Goal: Task Accomplishment & Management: Manage account settings

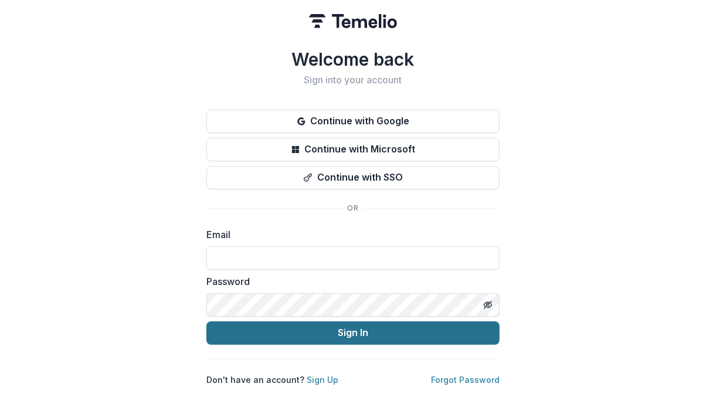
type input "**********"
click at [276, 327] on button "Sign In" at bounding box center [353, 333] width 293 height 23
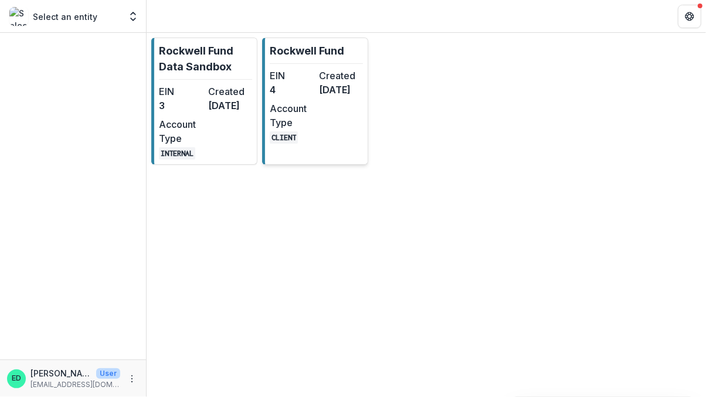
click at [324, 66] on link "Rockwell Fund EIN 4 Created [DATE] Account Type CLIENT" at bounding box center [315, 101] width 106 height 127
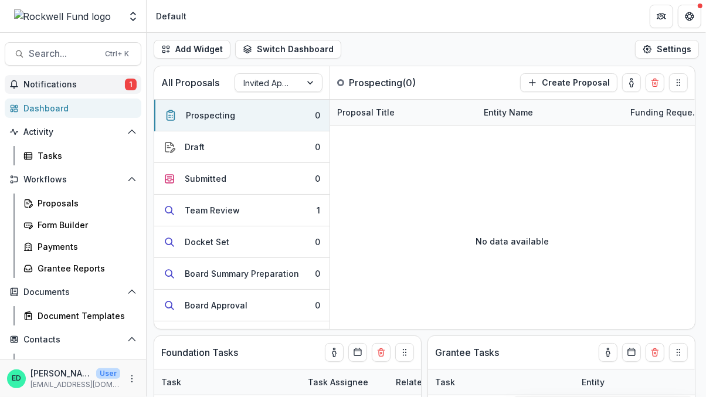
click at [80, 82] on span "Notifications" at bounding box center [74, 85] width 102 height 10
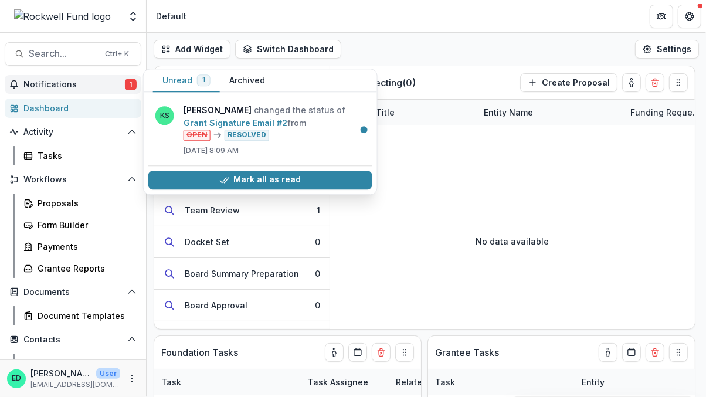
click at [80, 82] on span "Notifications" at bounding box center [74, 85] width 102 height 10
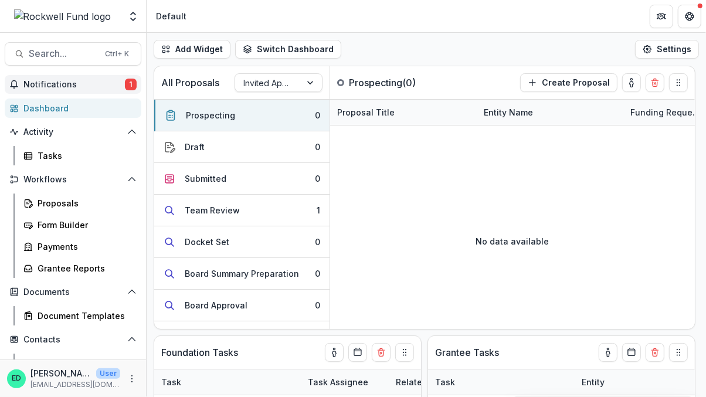
click at [83, 92] on button "Notifications 1" at bounding box center [73, 84] width 137 height 19
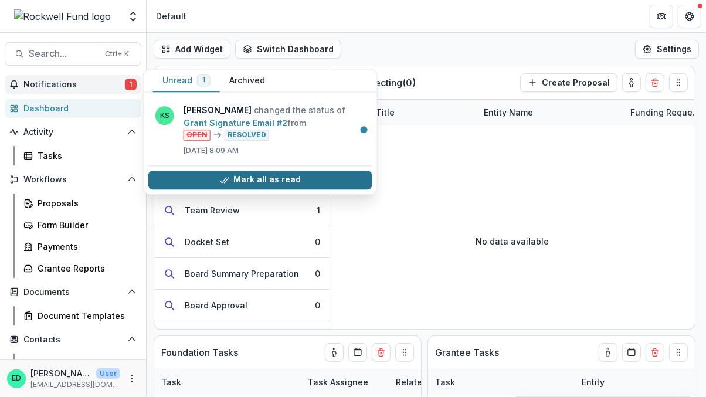
click at [255, 180] on button "Mark all as read" at bounding box center [260, 180] width 224 height 19
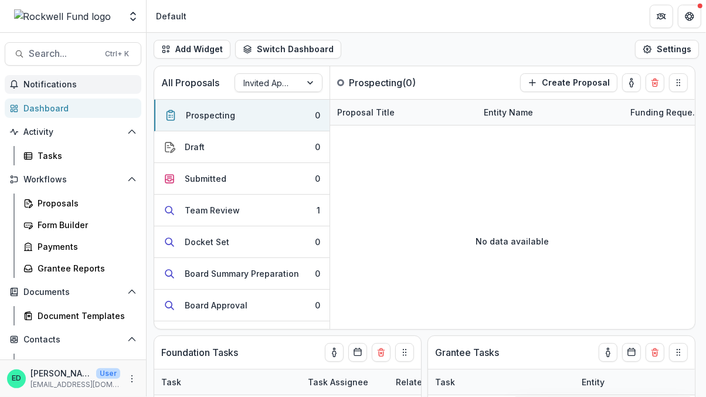
click at [429, 55] on div "Add Widget Switch Dashboard Default RCL Draft New Dashboard Settings" at bounding box center [427, 49] width 560 height 33
click at [228, 212] on div "Team Review" at bounding box center [212, 210] width 55 height 12
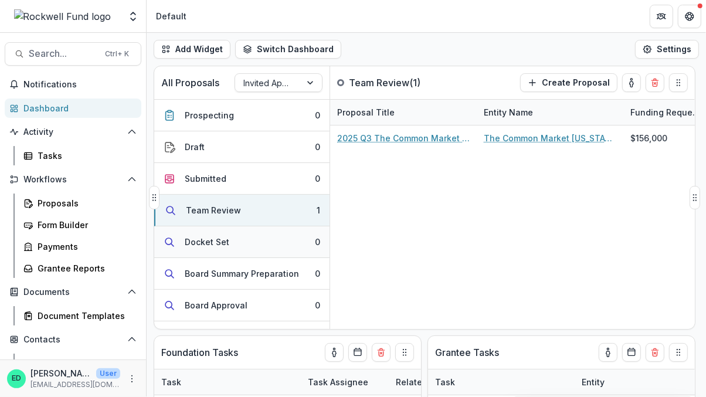
click at [218, 245] on div "Docket Set" at bounding box center [207, 242] width 45 height 12
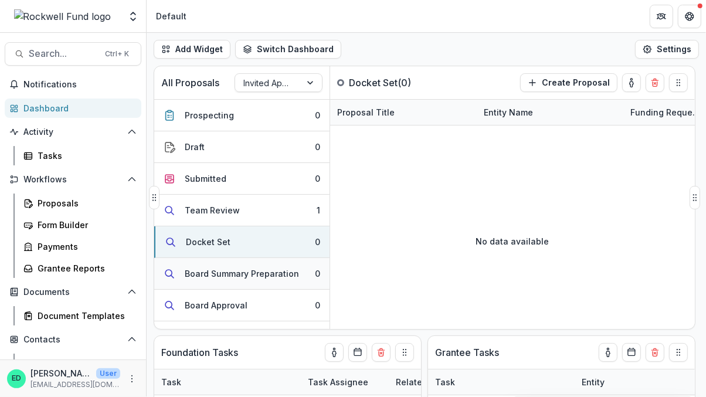
click at [217, 275] on div "Board Summary Preparation" at bounding box center [242, 274] width 114 height 12
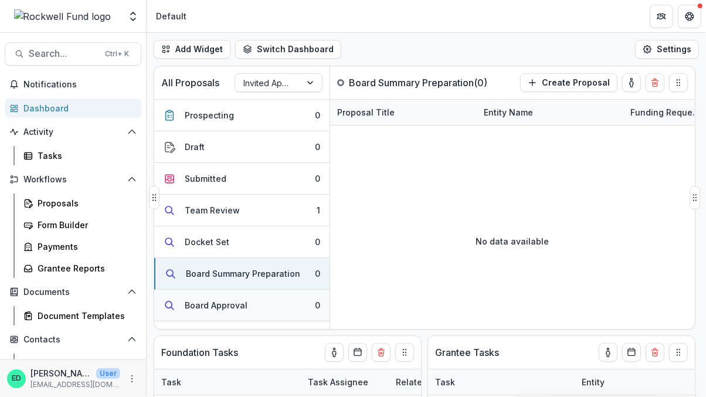
click at [214, 302] on div "Board Approval" at bounding box center [216, 305] width 63 height 12
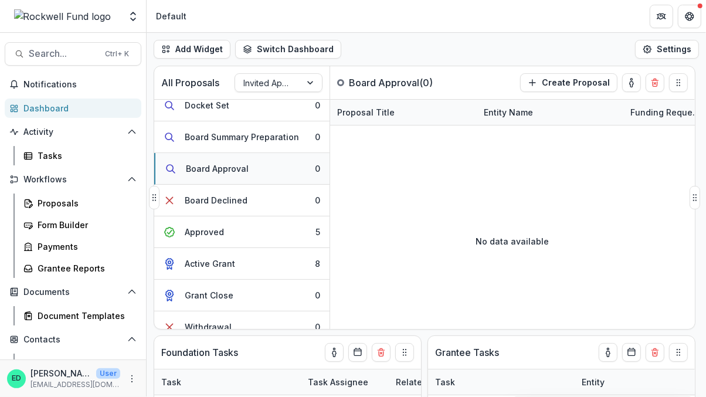
scroll to position [146, 0]
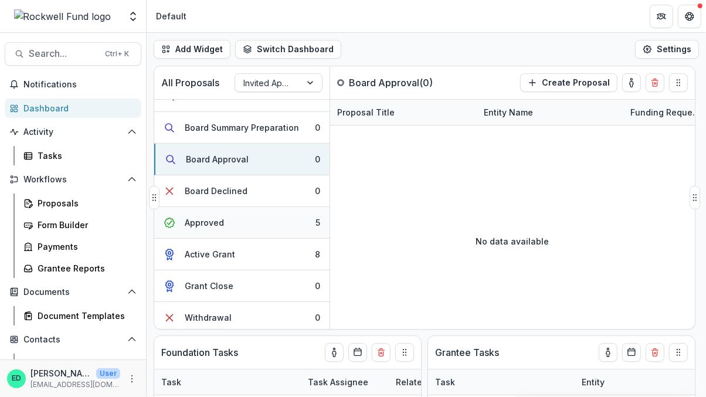
click at [223, 220] on button "Approved 5" at bounding box center [241, 223] width 175 height 32
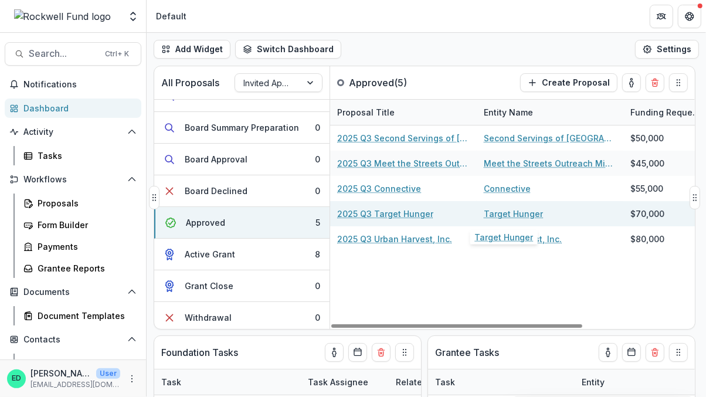
scroll to position [0, 45]
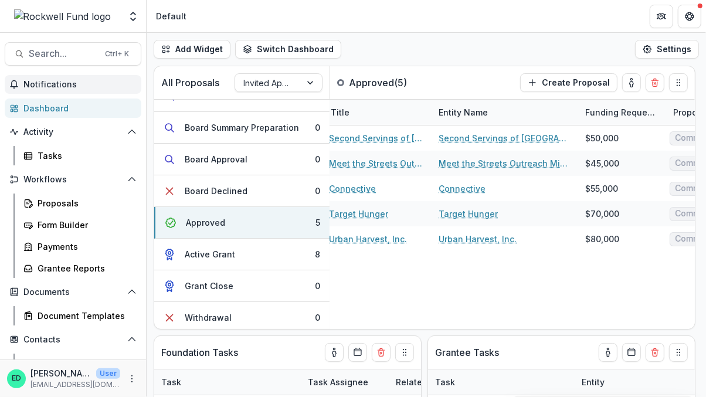
click at [92, 80] on span "Notifications" at bounding box center [79, 85] width 113 height 10
click at [82, 104] on div "Dashboard" at bounding box center [77, 108] width 109 height 12
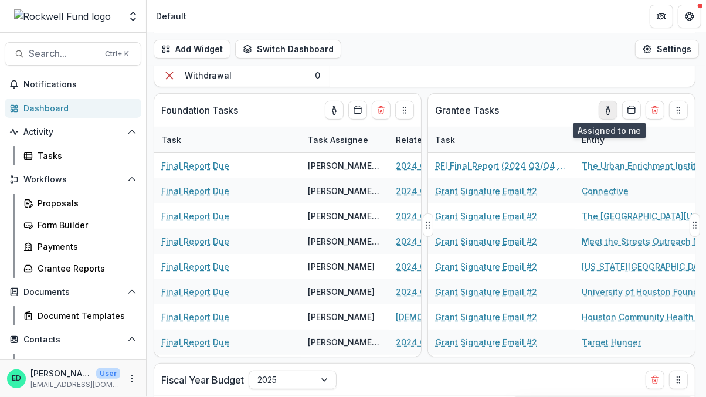
click at [607, 111] on icon "toggle-assigned-to-me" at bounding box center [609, 111] width 4 height 5
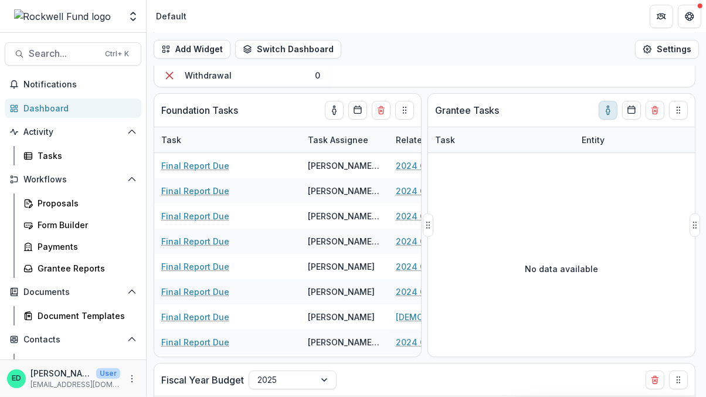
click at [606, 110] on icon "toggle-assigned-to-me" at bounding box center [608, 110] width 9 height 9
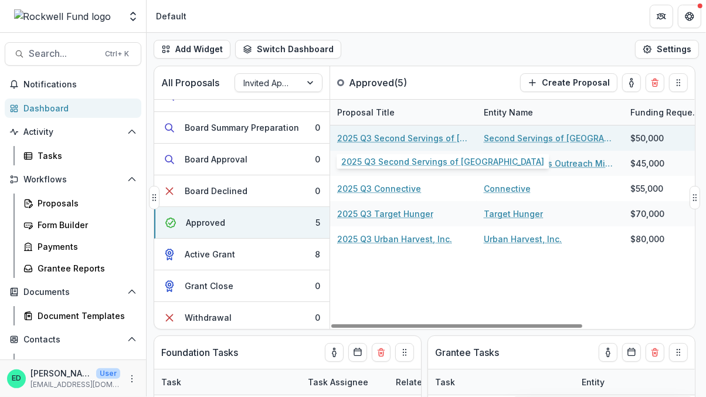
click at [379, 135] on link "2025 Q3 Second Servings of [GEOGRAPHIC_DATA]" at bounding box center [403, 138] width 133 height 12
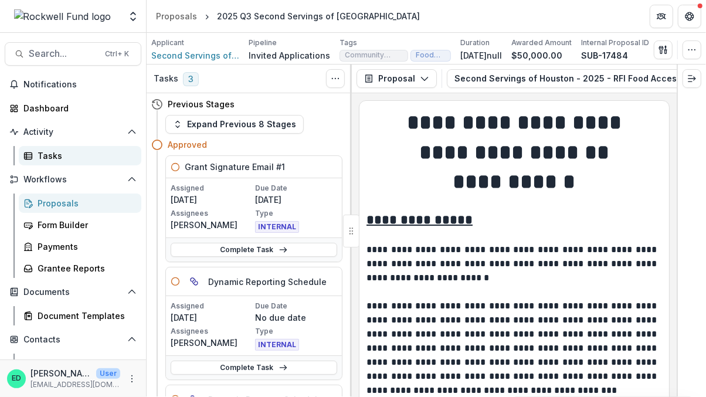
click at [58, 157] on div "Tasks" at bounding box center [85, 156] width 94 height 12
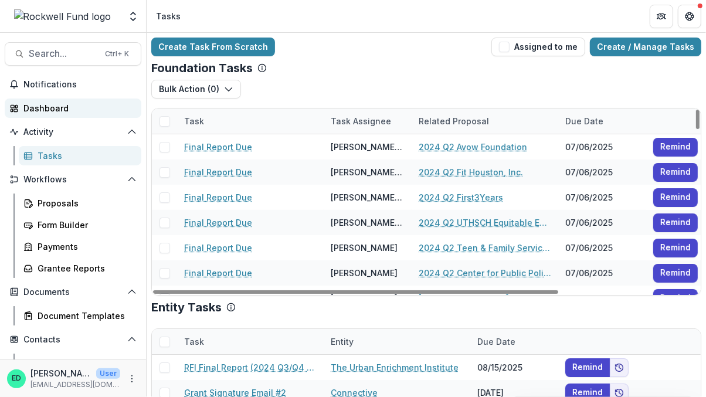
click at [47, 104] on div "Dashboard" at bounding box center [77, 108] width 109 height 12
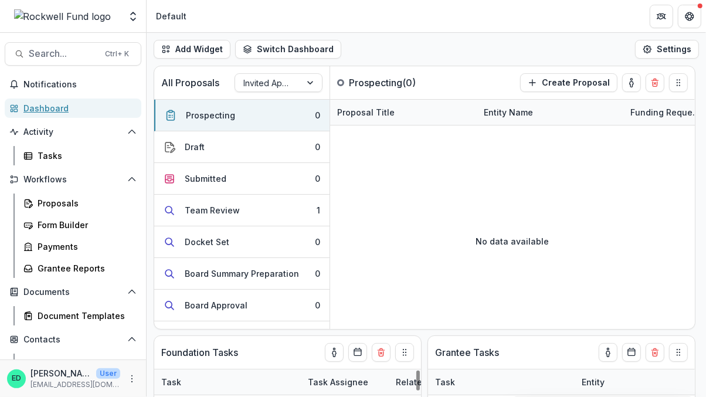
scroll to position [228, 0]
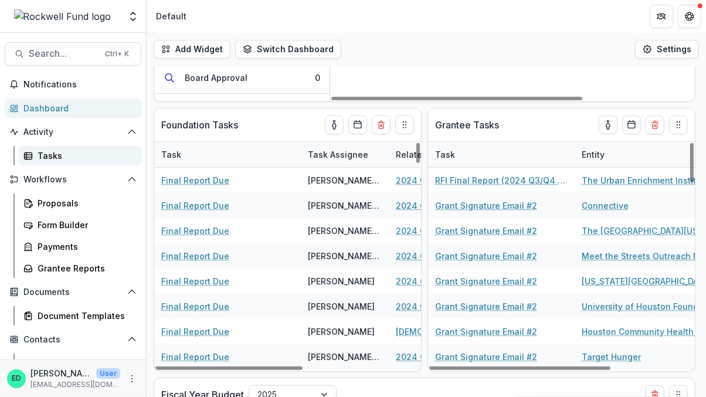
click at [56, 151] on div "Tasks" at bounding box center [85, 156] width 94 height 12
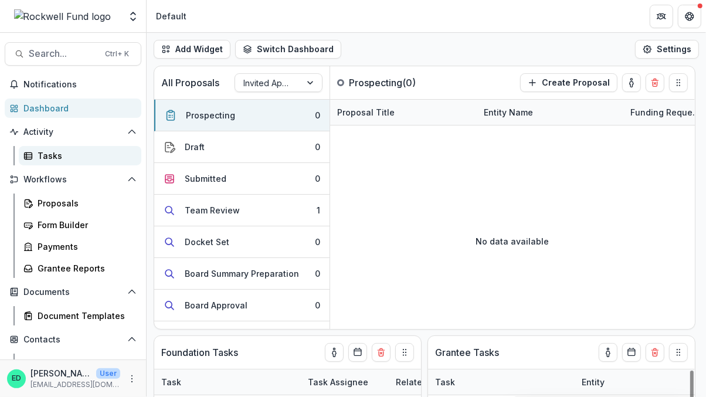
click at [43, 157] on div "Tasks" at bounding box center [85, 156] width 94 height 12
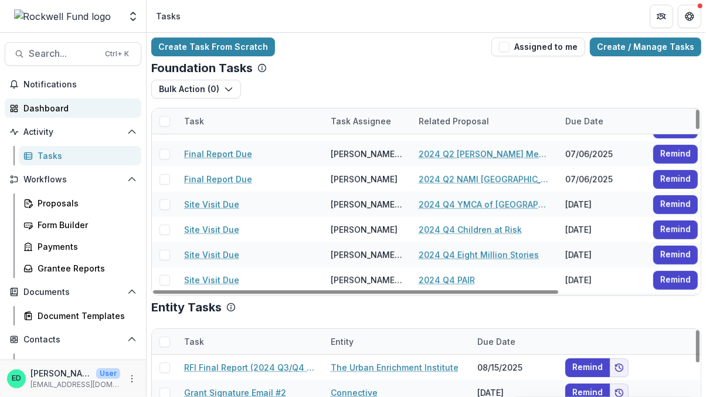
click at [49, 110] on div "Dashboard" at bounding box center [77, 108] width 109 height 12
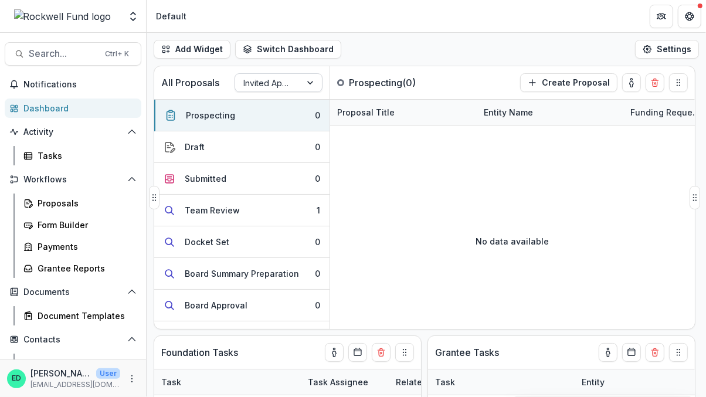
click at [286, 83] on div at bounding box center [268, 83] width 49 height 15
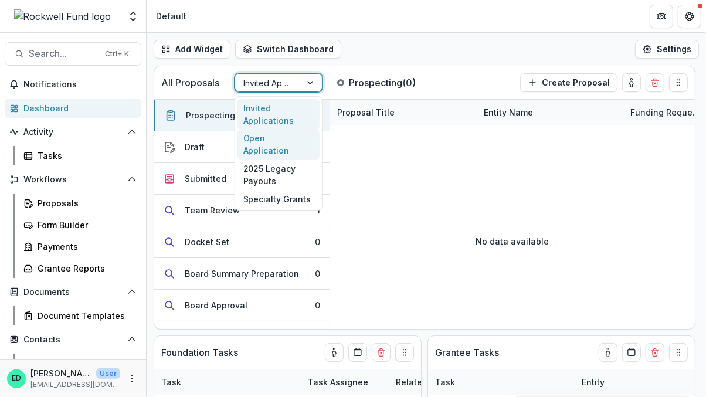
click at [273, 140] on div "Open Application" at bounding box center [279, 145] width 82 height 31
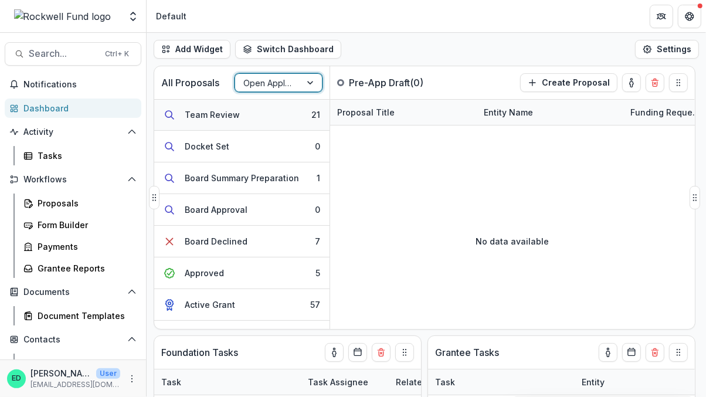
scroll to position [128, 0]
click at [250, 276] on button "Approved 5" at bounding box center [241, 272] width 175 height 32
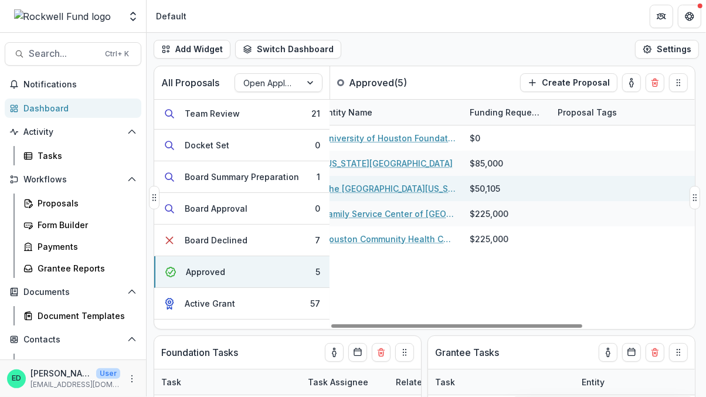
scroll to position [0, 0]
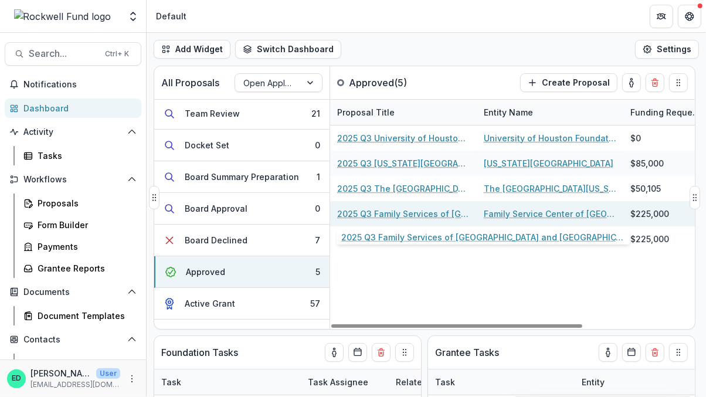
click at [401, 212] on link "2025 Q3 Family Services of [GEOGRAPHIC_DATA] and [GEOGRAPHIC_DATA]" at bounding box center [403, 214] width 133 height 12
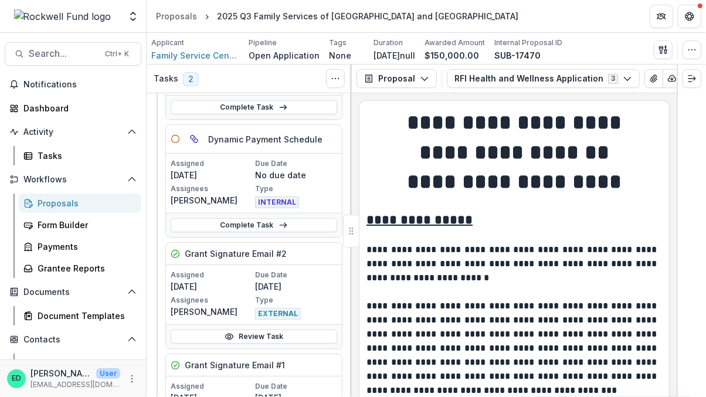
scroll to position [150, 0]
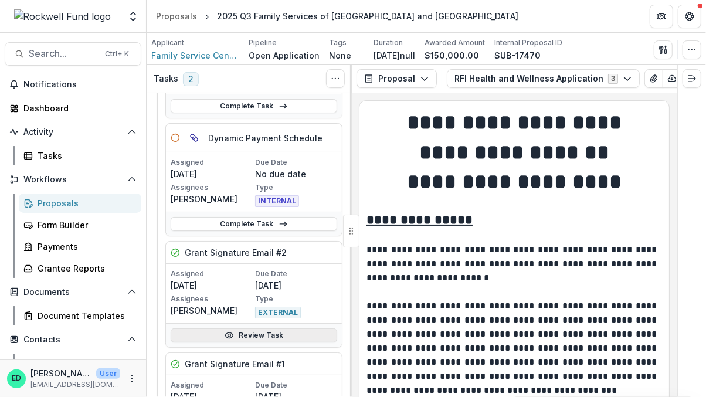
click at [246, 331] on link "Review Task" at bounding box center [254, 336] width 167 height 14
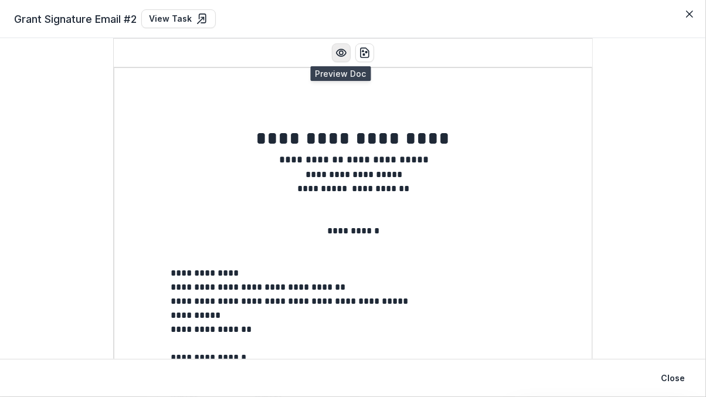
click at [339, 56] on icon "Preview preview-doc.pdf" at bounding box center [342, 53] width 12 height 12
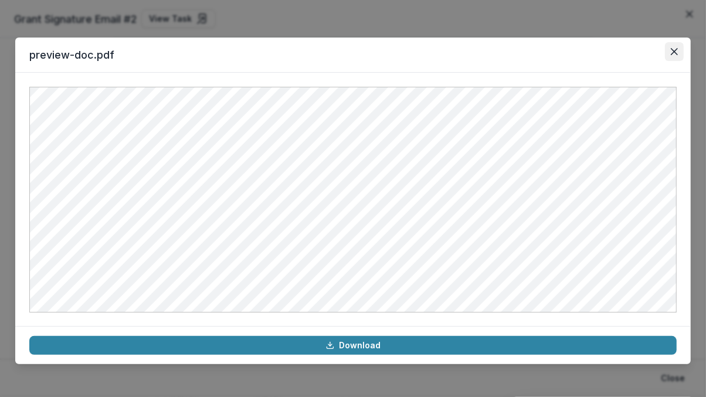
click at [677, 51] on icon "Close" at bounding box center [674, 51] width 7 height 7
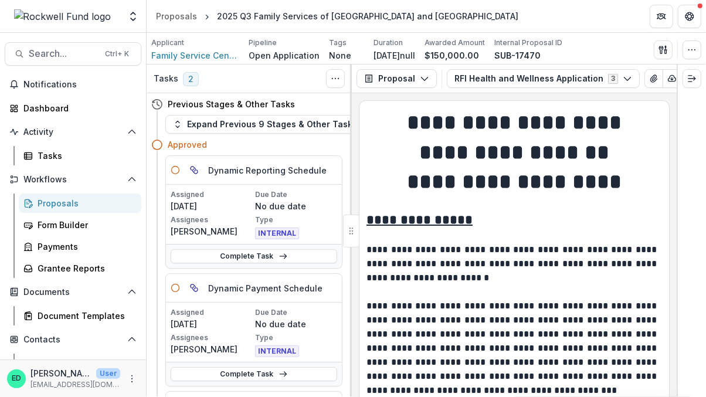
click at [69, 214] on div "Proposals Form Builder Payments Grantee Reports" at bounding box center [80, 236] width 132 height 84
click at [68, 205] on div "Proposals" at bounding box center [85, 203] width 94 height 12
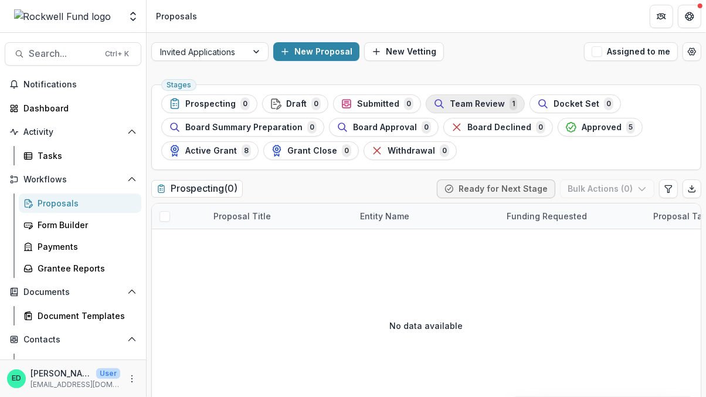
click at [459, 109] on div "Team Review 1" at bounding box center [476, 103] width 84 height 13
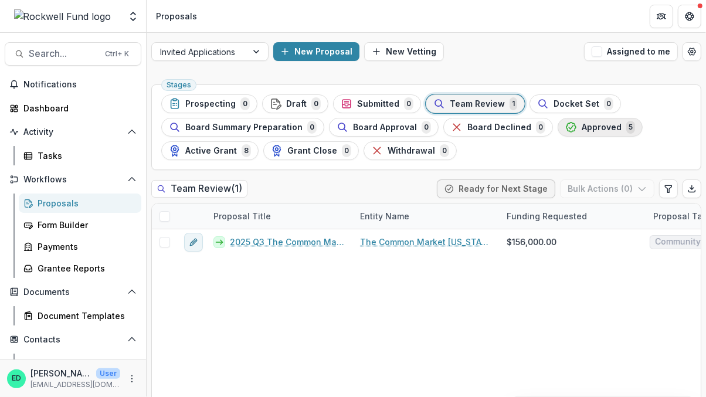
click at [590, 124] on span "Approved" at bounding box center [602, 128] width 40 height 10
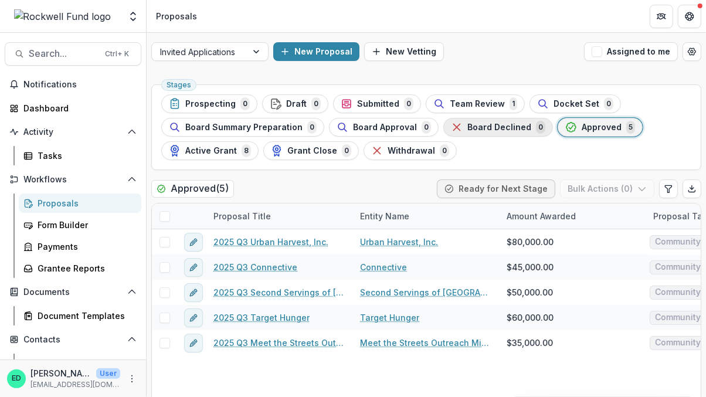
click at [478, 124] on span "Board Declined" at bounding box center [500, 128] width 64 height 10
